Goal: Check status: Check status

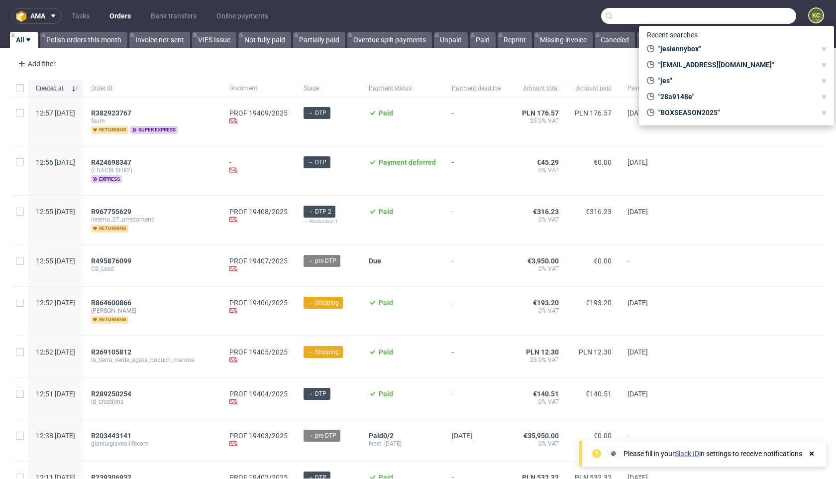
click at [758, 17] on input "text" at bounding box center [698, 16] width 195 height 16
paste input "[EMAIL_ADDRESS][DOMAIN_NAME]"
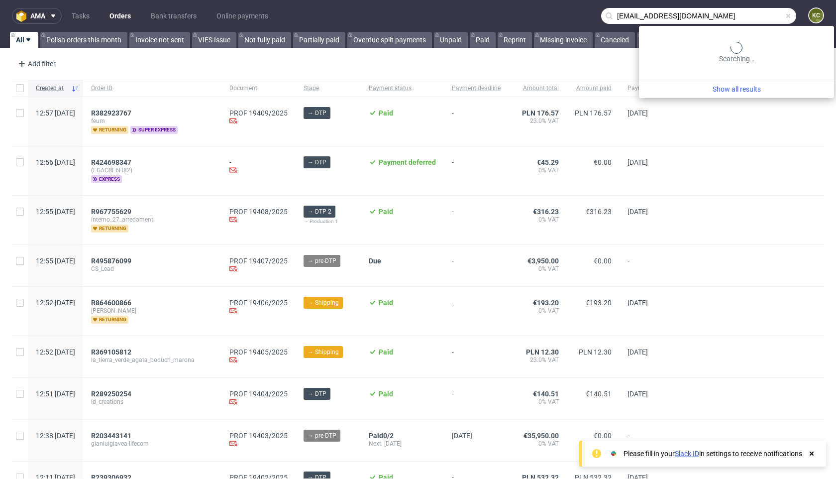
type input "[EMAIL_ADDRESS][DOMAIN_NAME]"
